Goal: Check status: Check status

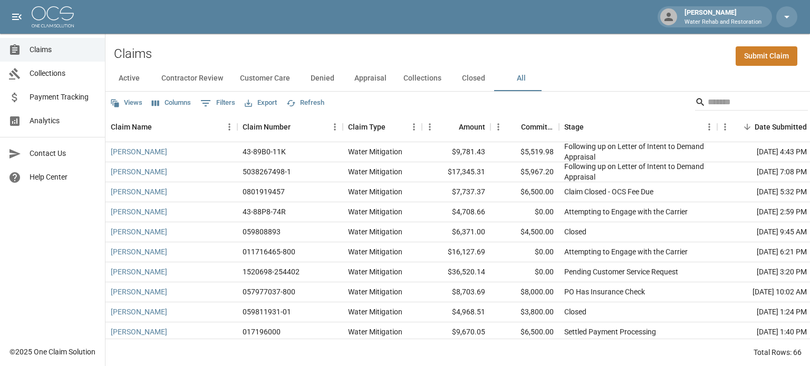
click at [519, 75] on button "All" at bounding box center [520, 78] width 47 height 25
click at [111, 191] on link "[PERSON_NAME]" at bounding box center [139, 192] width 56 height 11
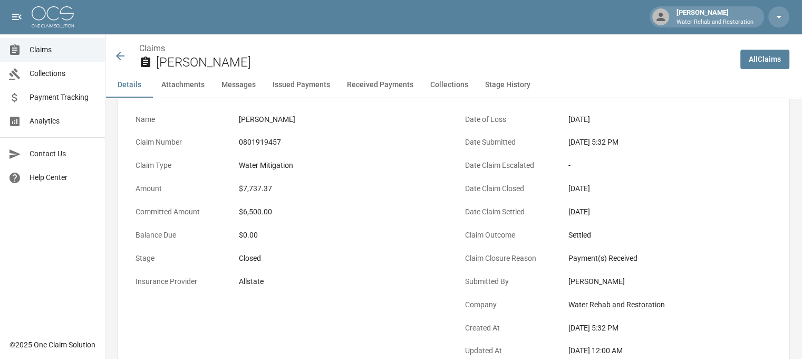
scroll to position [158, 0]
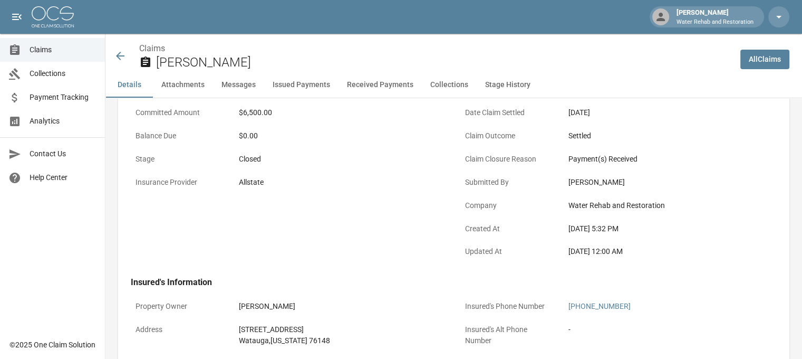
click at [308, 81] on button "Issued Payments" at bounding box center [301, 84] width 74 height 25
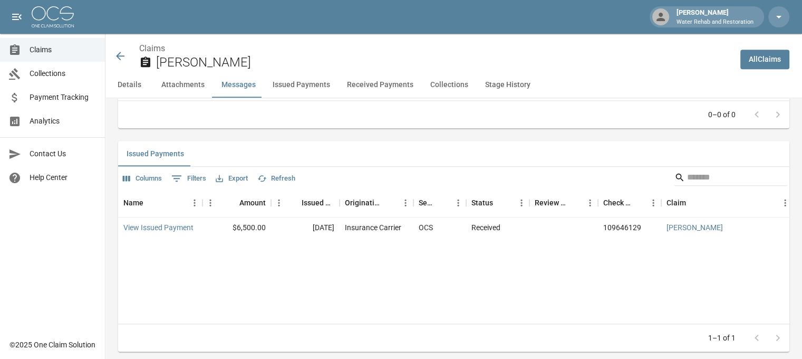
scroll to position [1187, 0]
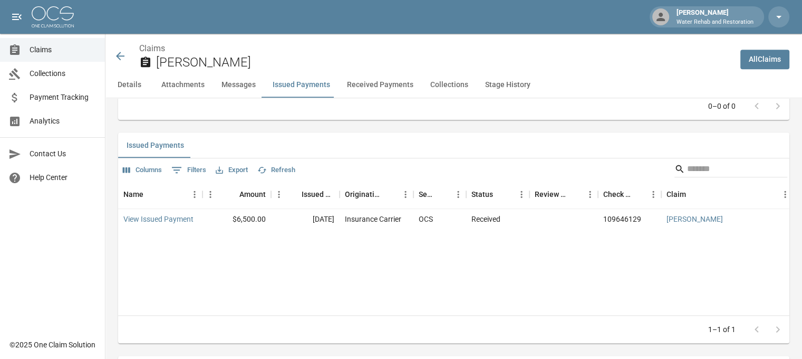
click at [115, 53] on icon at bounding box center [120, 56] width 13 height 13
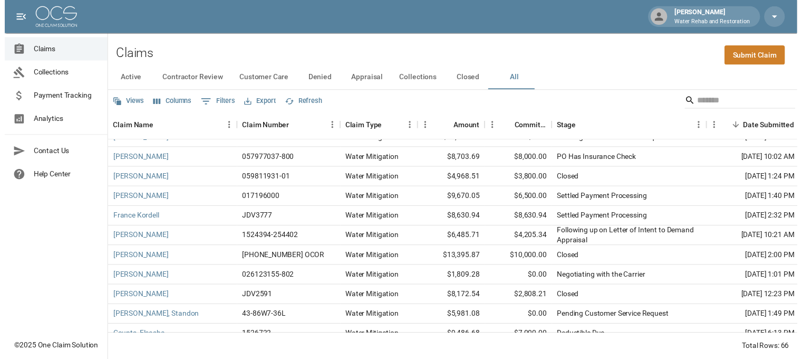
scroll to position [158, 0]
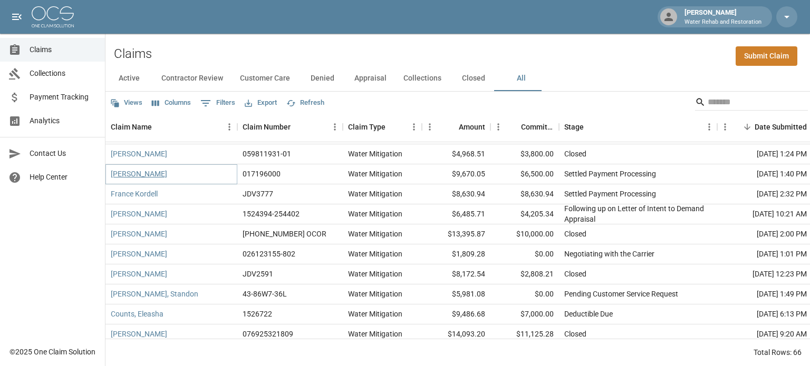
click at [152, 179] on link "[PERSON_NAME]" at bounding box center [139, 174] width 56 height 11
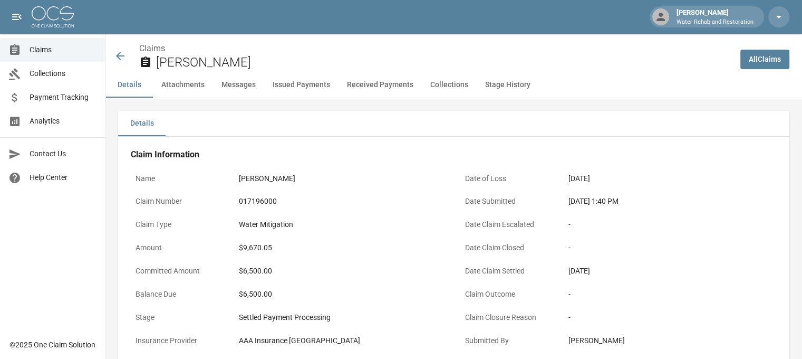
click at [317, 86] on button "Issued Payments" at bounding box center [301, 84] width 74 height 25
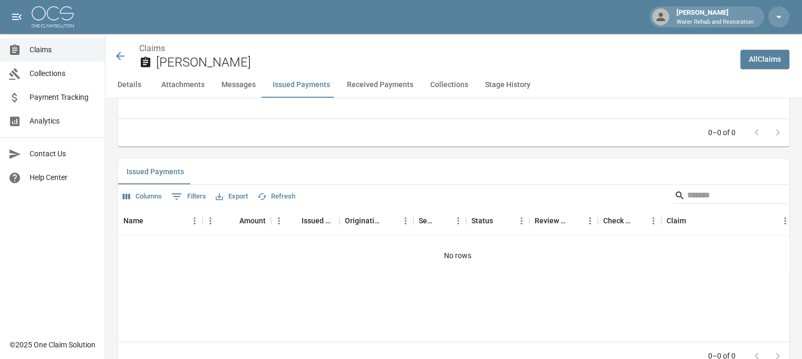
scroll to position [1207, 0]
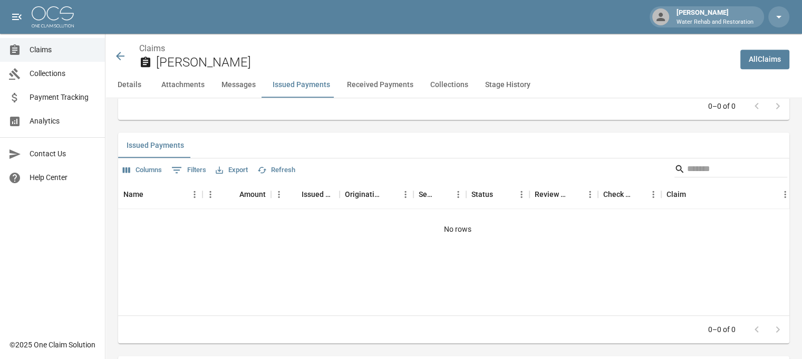
click at [375, 83] on button "Received Payments" at bounding box center [379, 84] width 83 height 25
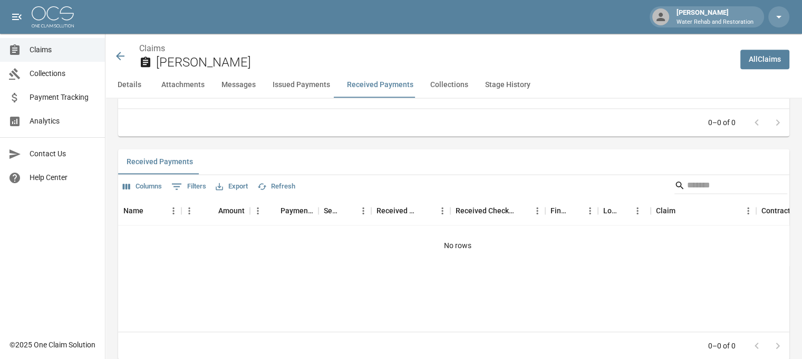
scroll to position [1430, 0]
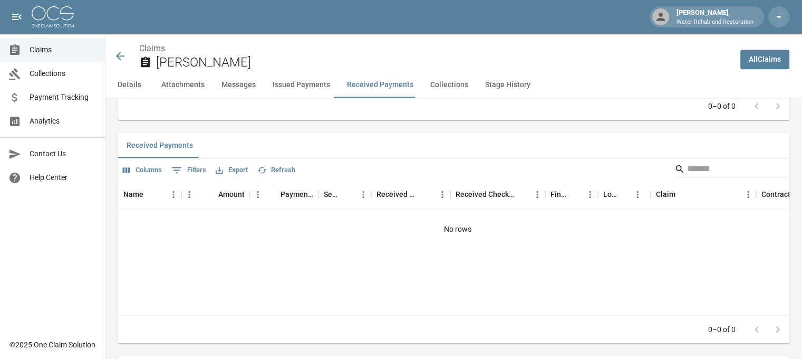
click at [240, 84] on button "Messages" at bounding box center [238, 84] width 51 height 25
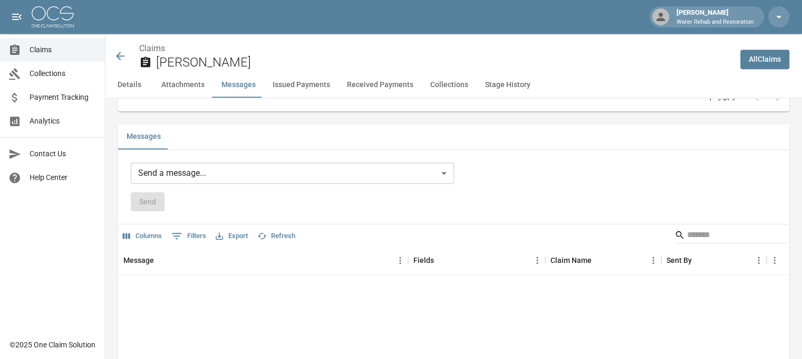
scroll to position [910, 0]
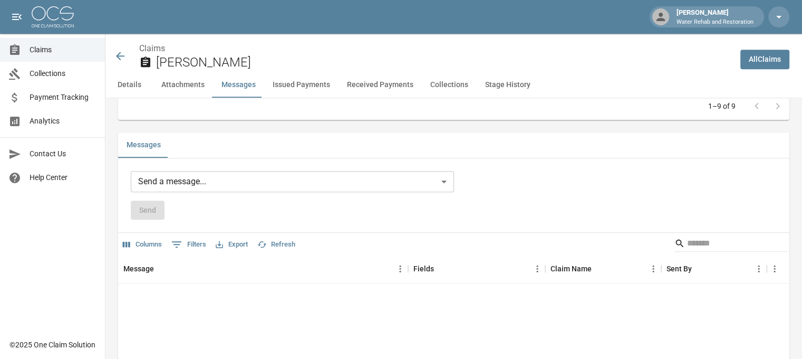
click at [133, 87] on button "Details" at bounding box center [128, 84] width 47 height 25
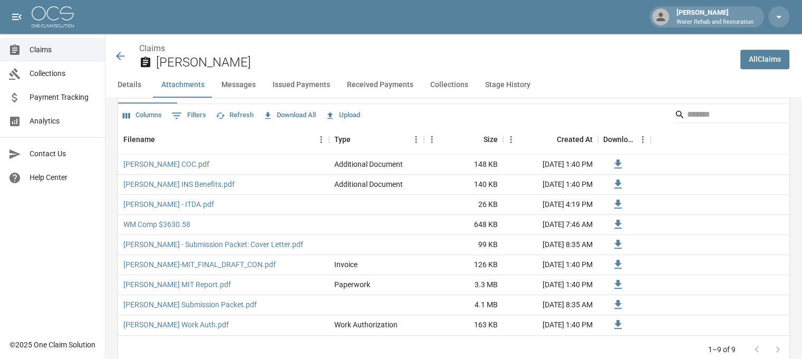
scroll to position [685, 0]
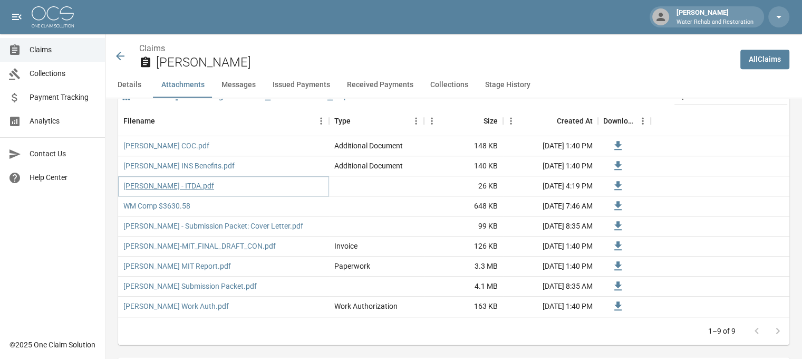
click at [146, 186] on link "[PERSON_NAME] - ITDA.pdf" at bounding box center [168, 185] width 91 height 11
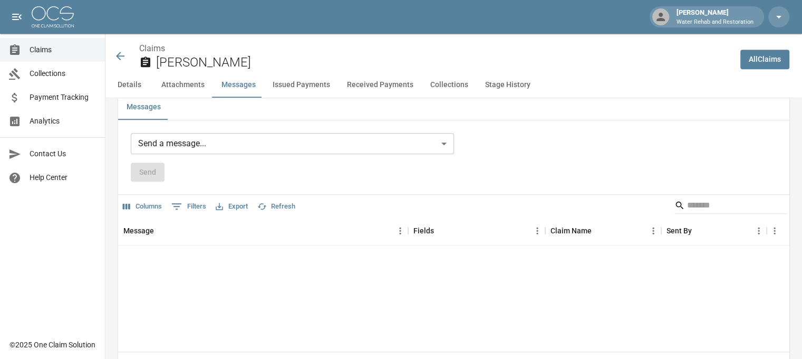
scroll to position [949, 0]
click at [118, 57] on icon at bounding box center [120, 56] width 8 height 8
